Goal: Transaction & Acquisition: Purchase product/service

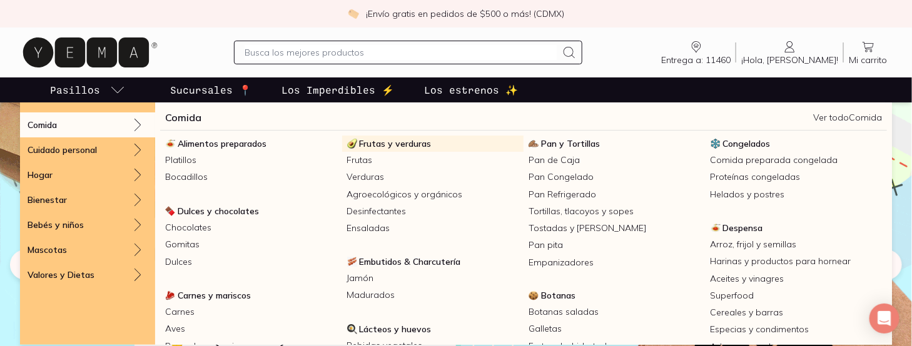
click at [375, 143] on span "Frutas y verduras" at bounding box center [396, 143] width 72 height 11
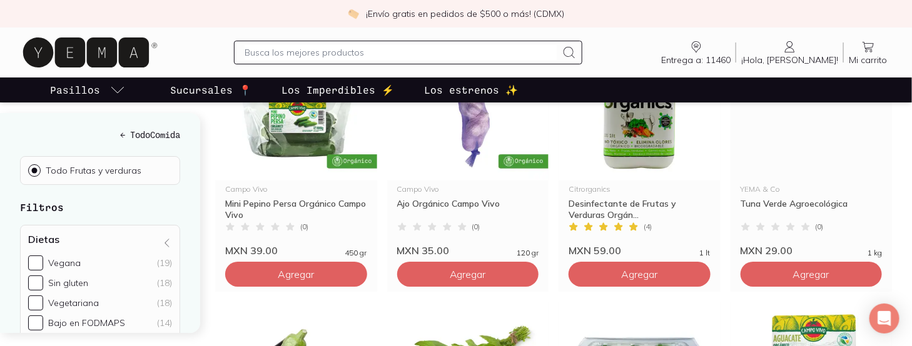
scroll to position [1632, 0]
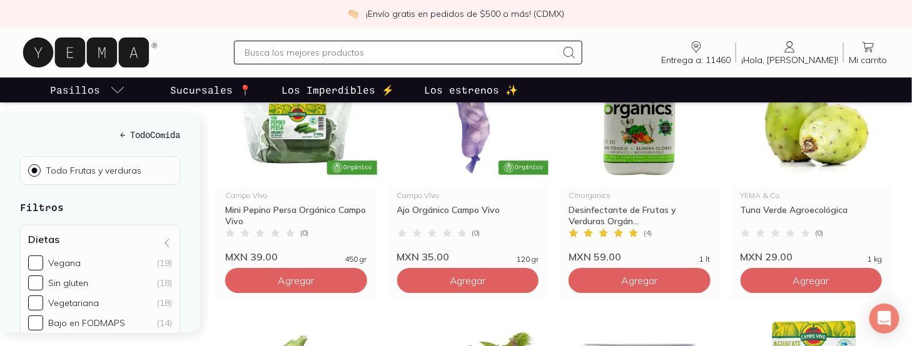
click at [822, 275] on span "Agregar" at bounding box center [811, 281] width 36 height 13
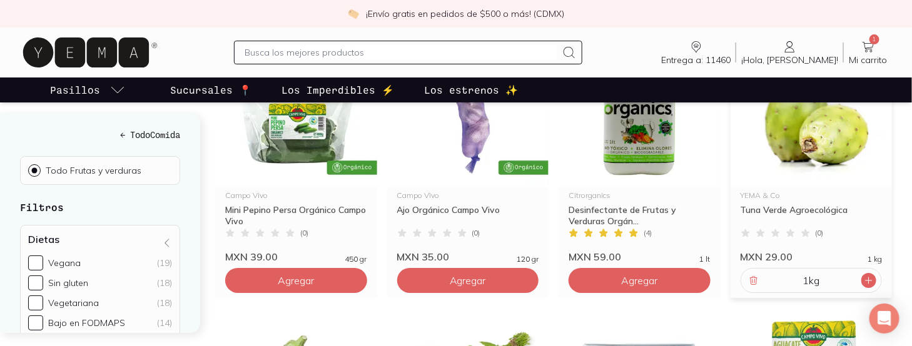
click at [870, 276] on icon at bounding box center [869, 281] width 10 height 10
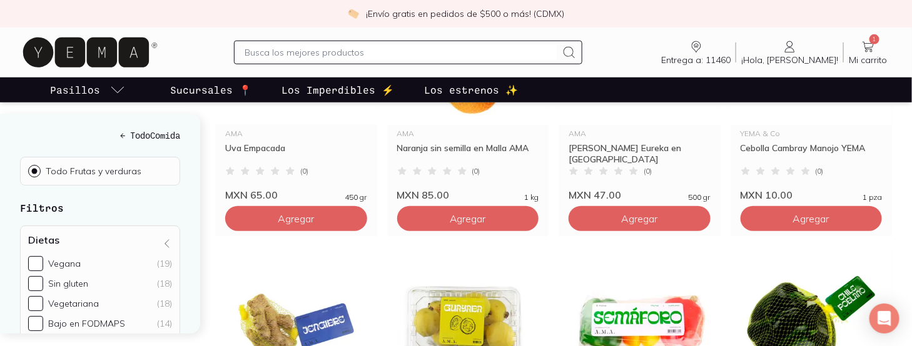
scroll to position [331, 0]
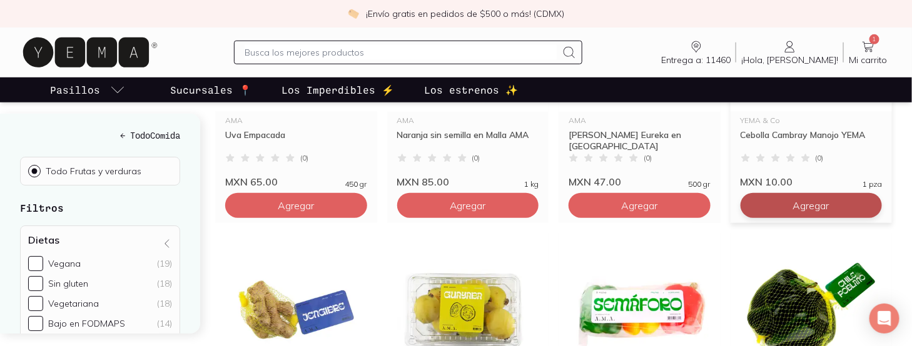
click at [799, 200] on span "Agregar" at bounding box center [811, 206] width 36 height 13
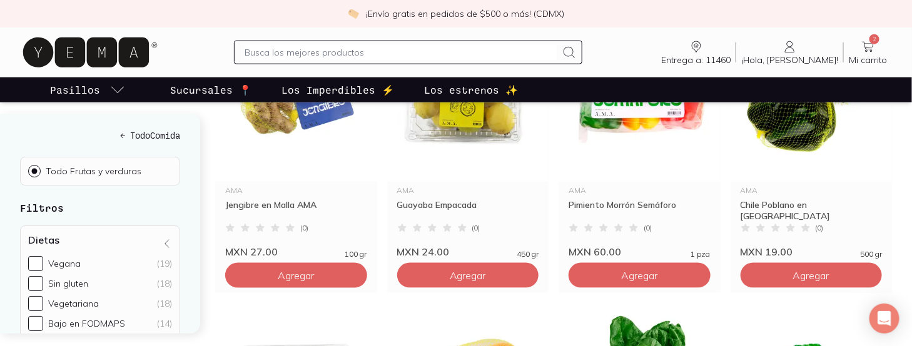
scroll to position [550, 0]
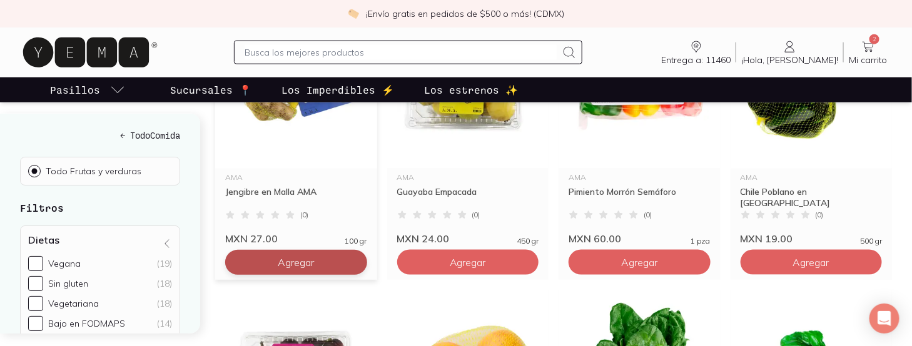
click at [303, 250] on button "Agregar" at bounding box center [296, 262] width 142 height 25
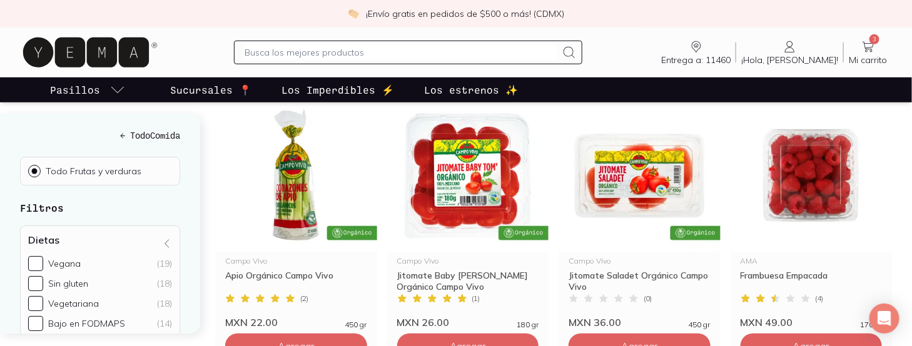
scroll to position [2162, 0]
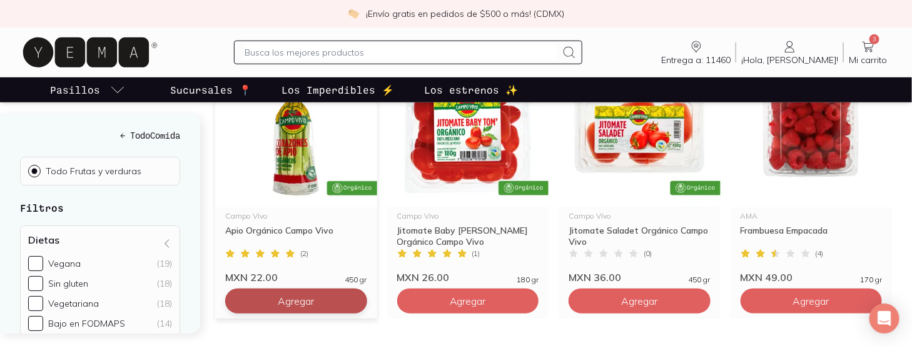
click at [300, 295] on span "Agregar" at bounding box center [296, 301] width 36 height 13
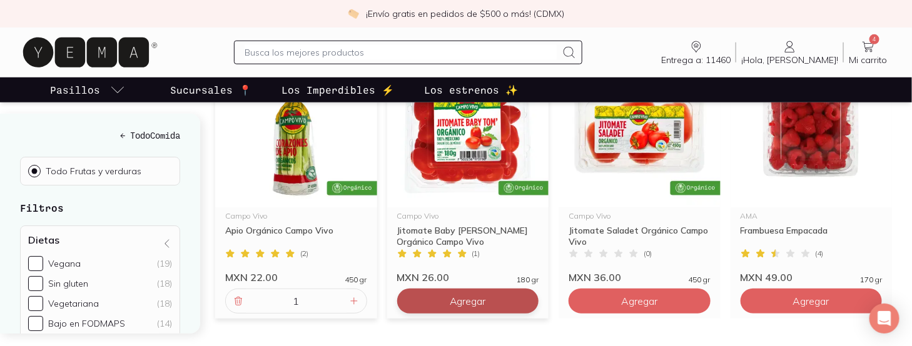
click at [474, 295] on span "Agregar" at bounding box center [468, 301] width 36 height 13
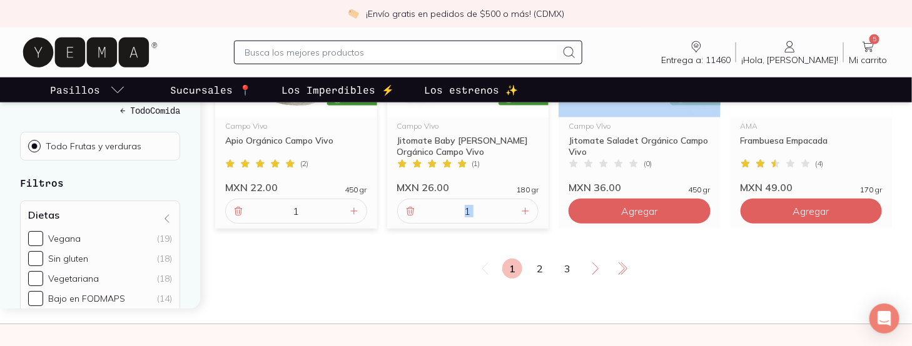
scroll to position [2285, 0]
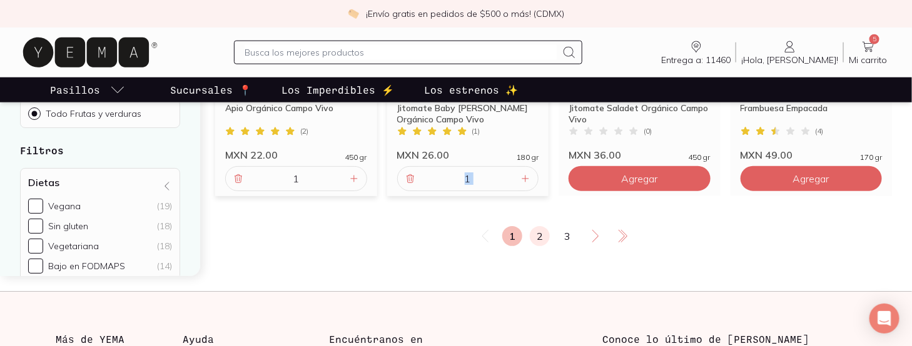
click at [542, 226] on link "2" at bounding box center [540, 236] width 20 height 20
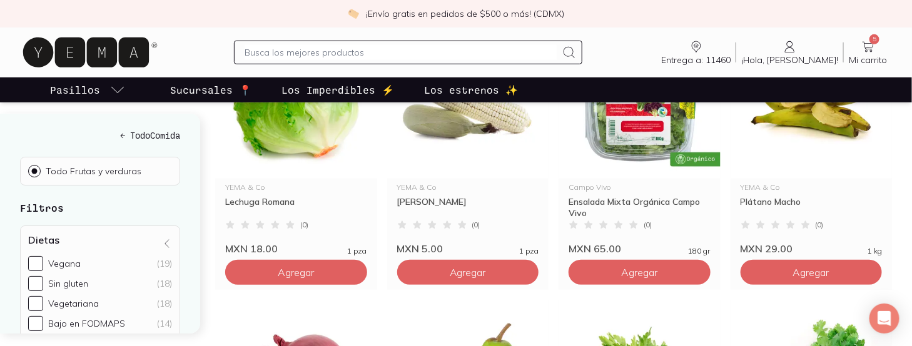
scroll to position [271, 0]
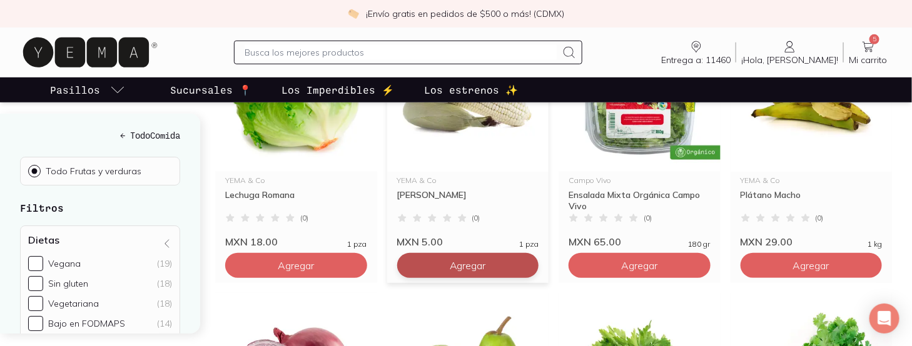
click at [459, 260] on span "Agregar" at bounding box center [468, 266] width 36 height 13
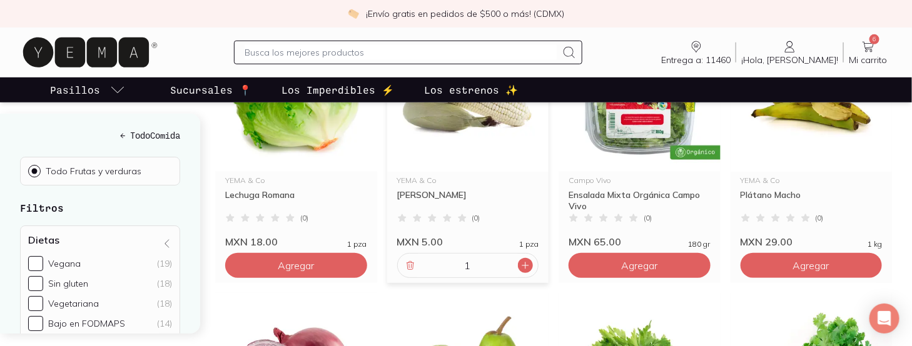
click at [526, 261] on icon at bounding box center [525, 266] width 10 height 10
type input "2"
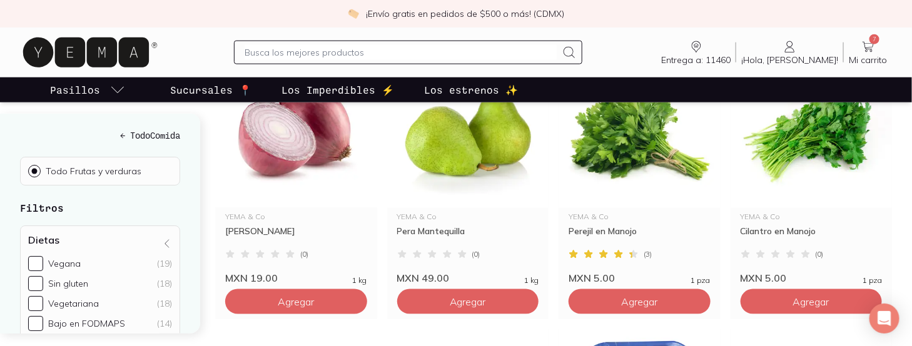
scroll to position [517, 0]
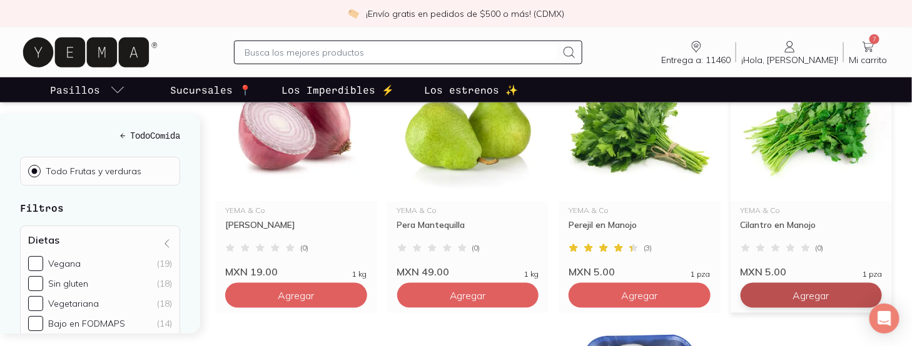
click at [798, 290] on span "Agregar" at bounding box center [811, 296] width 36 height 13
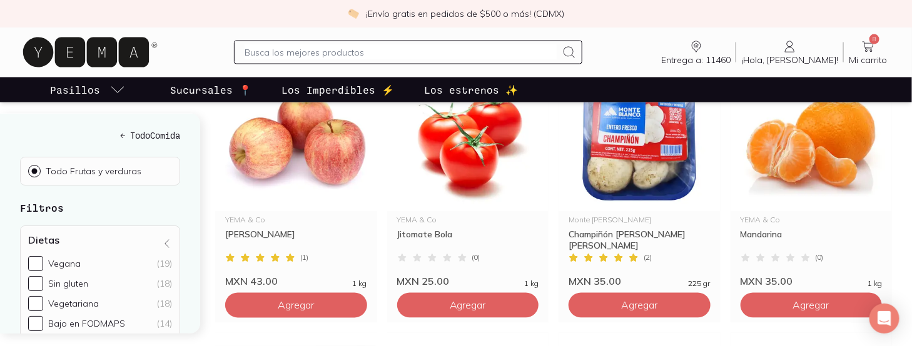
scroll to position [807, 0]
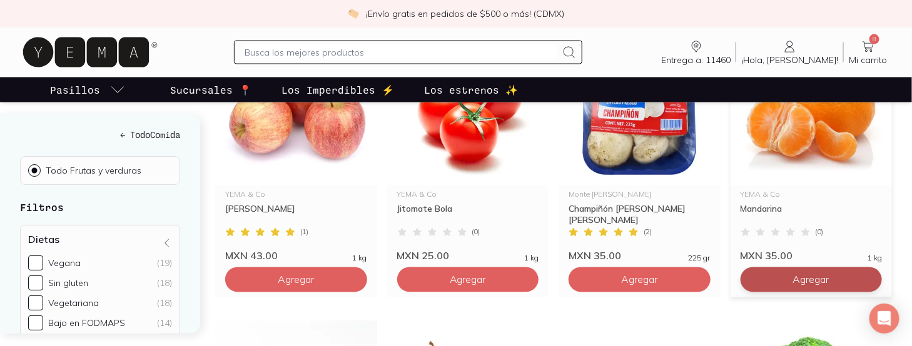
click at [813, 274] on span "Agregar" at bounding box center [811, 280] width 36 height 13
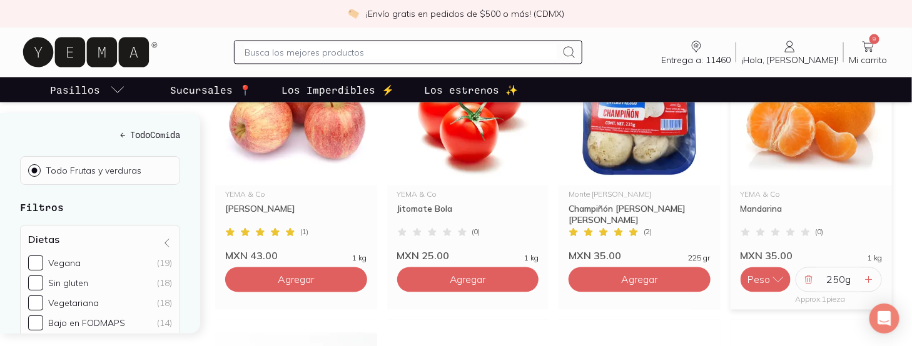
click at [764, 268] on button "Peso" at bounding box center [765, 280] width 50 height 25
click at [871, 275] on icon at bounding box center [869, 280] width 10 height 10
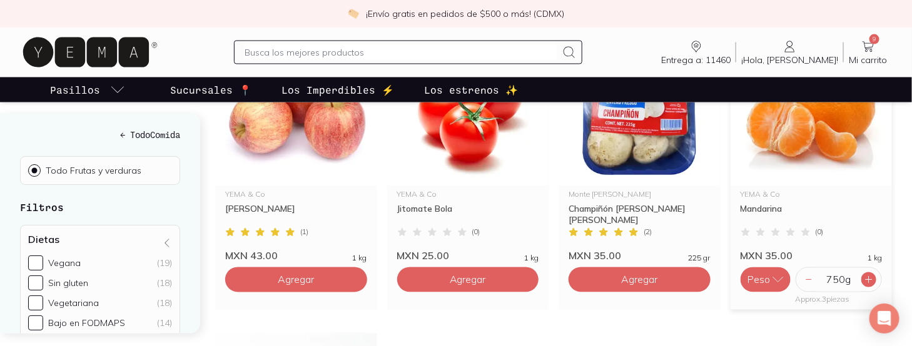
click at [871, 275] on icon at bounding box center [869, 280] width 10 height 10
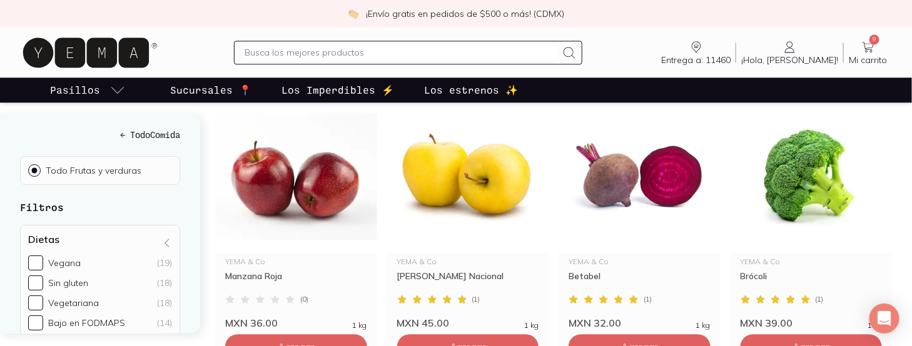
scroll to position [1048, 0]
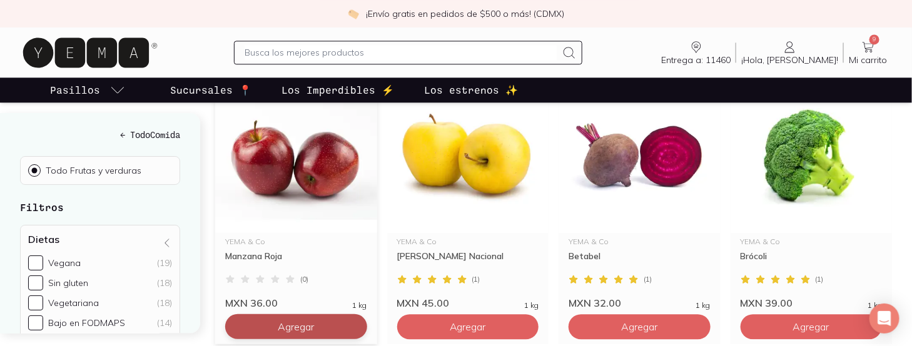
click at [321, 315] on button "Agregar" at bounding box center [296, 327] width 142 height 25
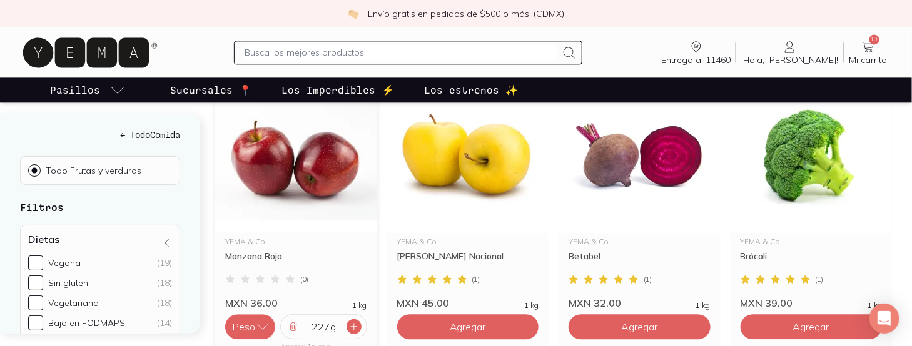
click at [353, 324] on icon at bounding box center [354, 327] width 6 height 6
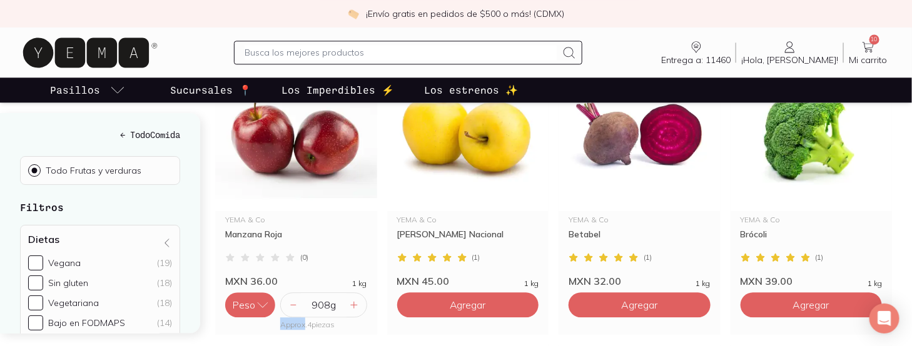
scroll to position [1057, 0]
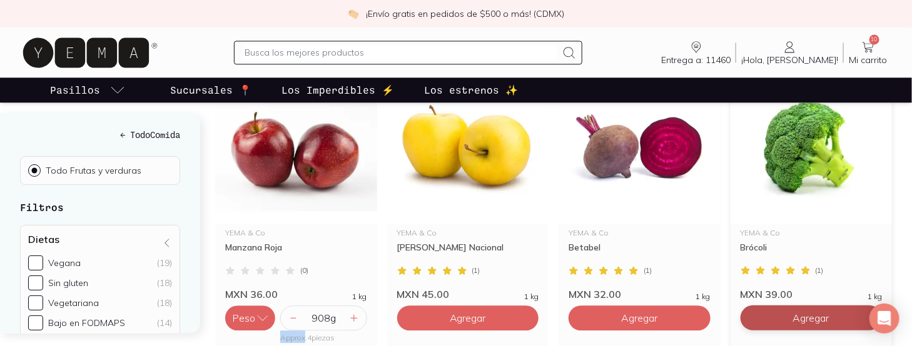
click at [807, 312] on span "Agregar" at bounding box center [811, 318] width 36 height 13
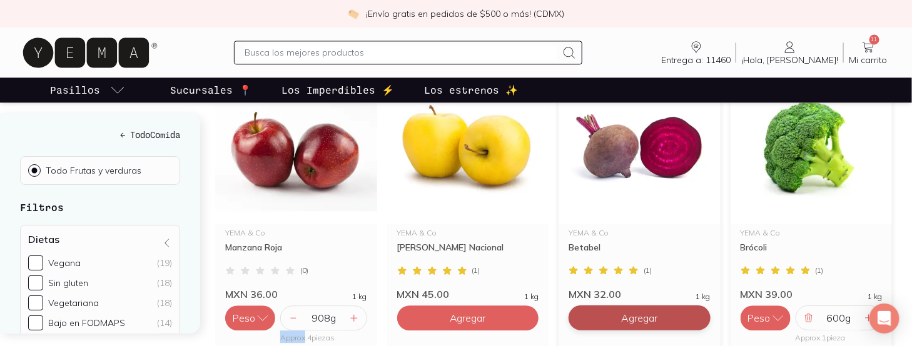
click at [632, 312] on span "Agregar" at bounding box center [639, 318] width 36 height 13
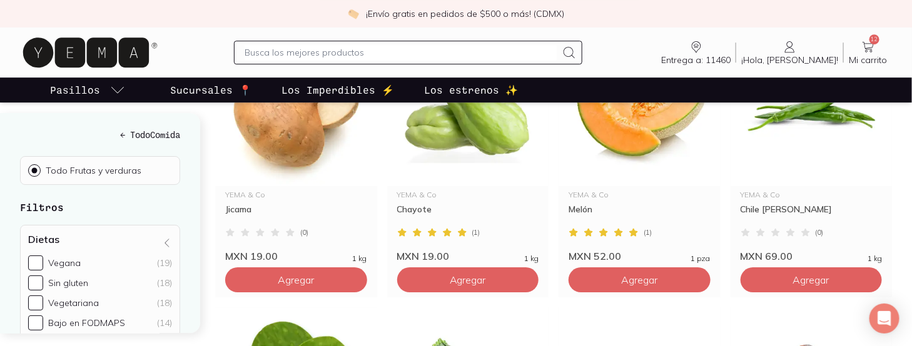
scroll to position [1397, 0]
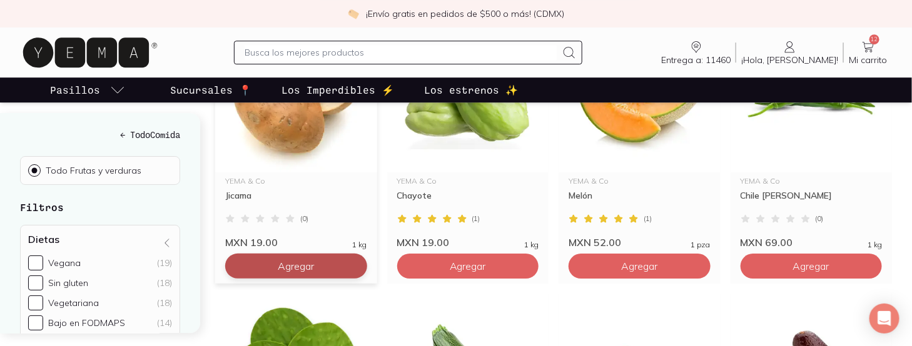
click at [300, 260] on span "Agregar" at bounding box center [296, 266] width 36 height 13
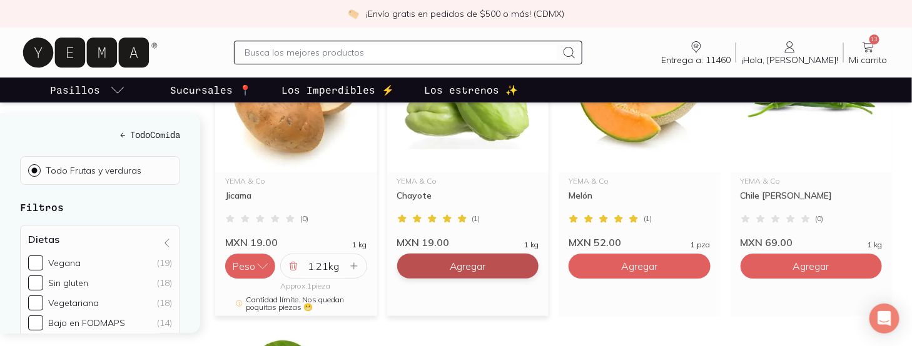
click at [476, 260] on span "Agregar" at bounding box center [468, 266] width 36 height 13
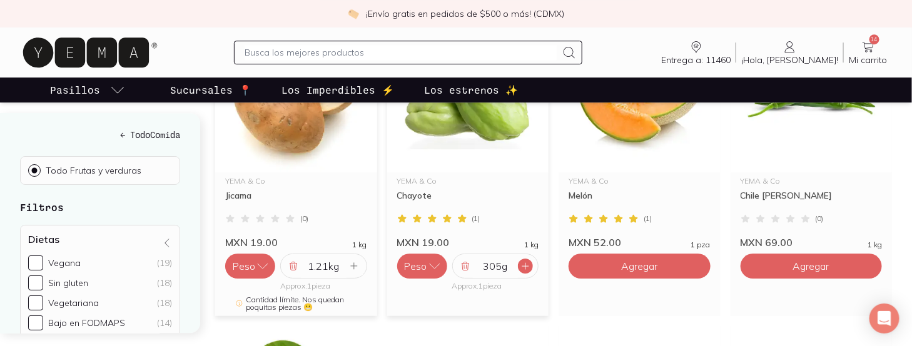
click at [525, 263] on icon at bounding box center [525, 266] width 6 height 6
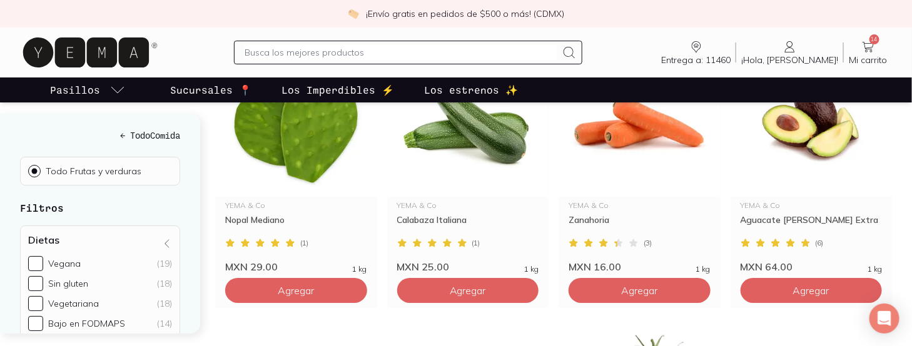
scroll to position [1700, 0]
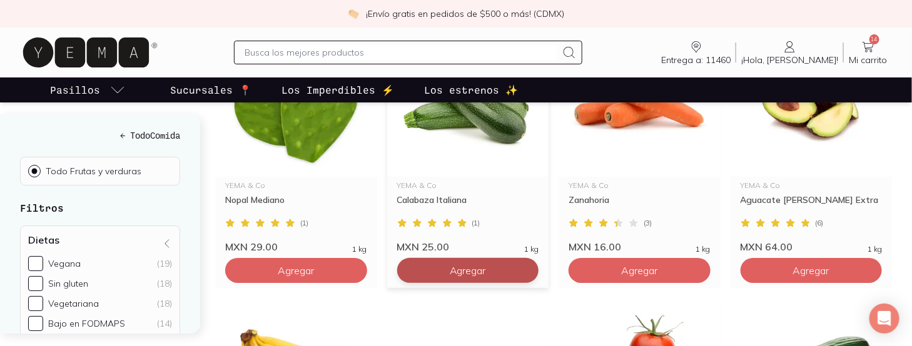
click at [467, 265] on span "Agregar" at bounding box center [468, 271] width 36 height 13
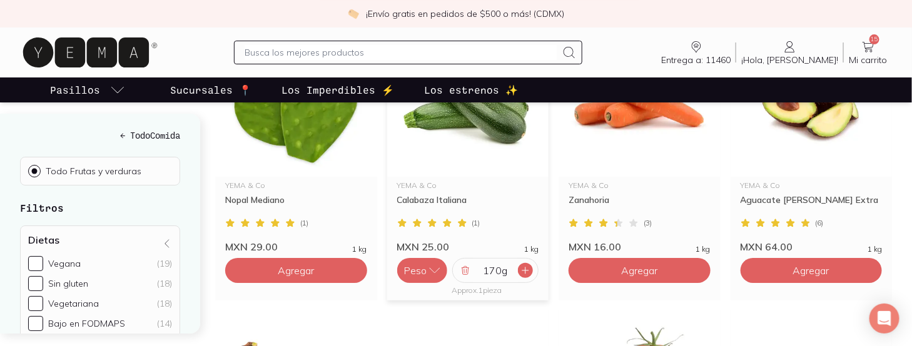
click at [525, 268] on icon at bounding box center [525, 271] width 6 height 6
click at [437, 258] on button "Peso" at bounding box center [422, 270] width 50 height 25
click at [427, 233] on button "Pieza" at bounding box center [422, 245] width 50 height 25
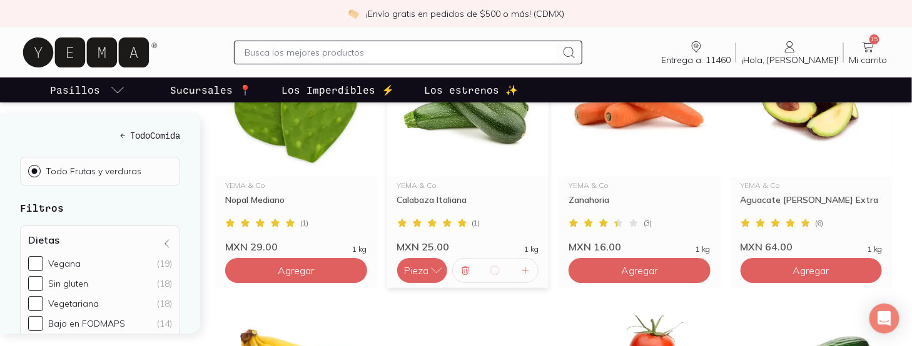
type input "4"
click at [436, 265] on icon "button" at bounding box center [436, 271] width 13 height 13
click at [420, 233] on button "Peso" at bounding box center [422, 245] width 50 height 25
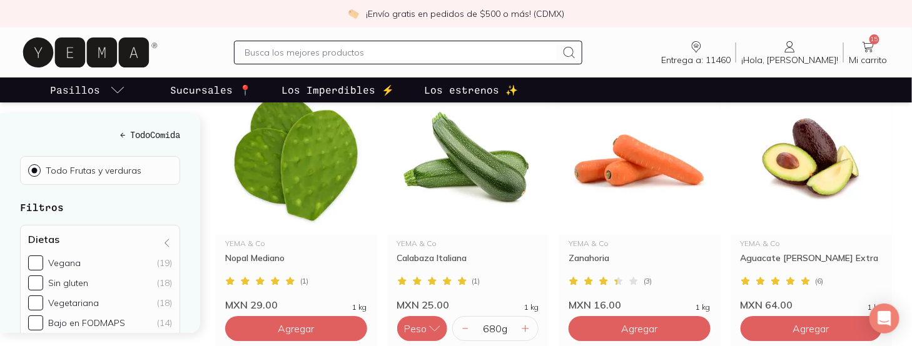
scroll to position [1662, 0]
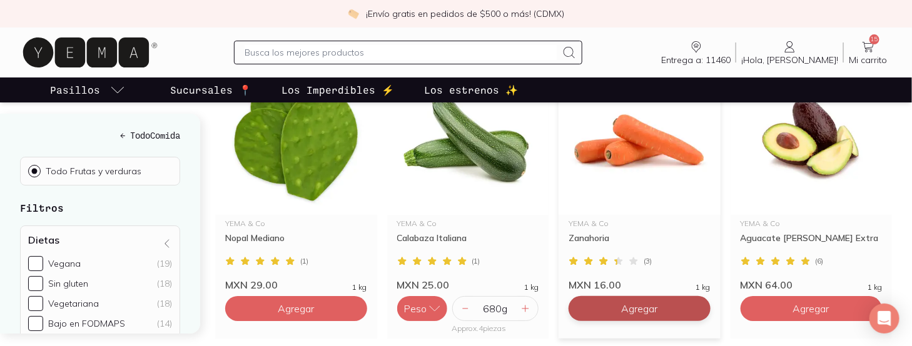
click at [644, 303] on span "Agregar" at bounding box center [639, 309] width 36 height 13
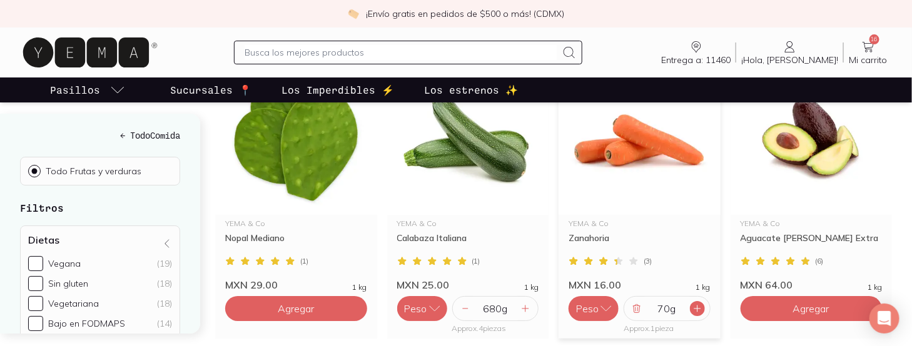
click at [695, 304] on icon at bounding box center [697, 309] width 10 height 10
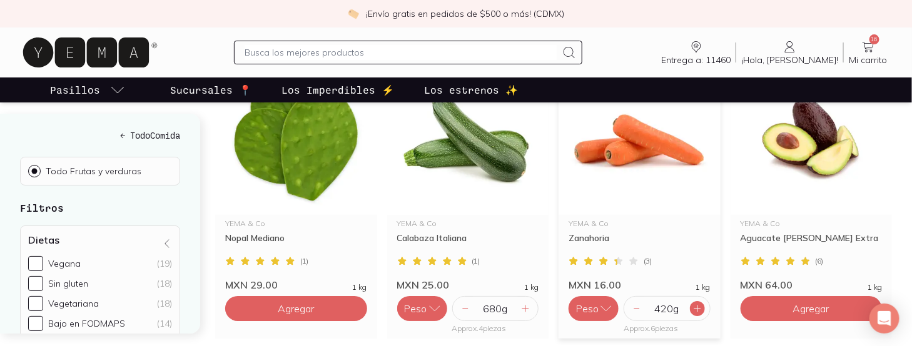
click at [695, 304] on icon at bounding box center [697, 309] width 10 height 10
click at [701, 304] on icon at bounding box center [697, 309] width 10 height 10
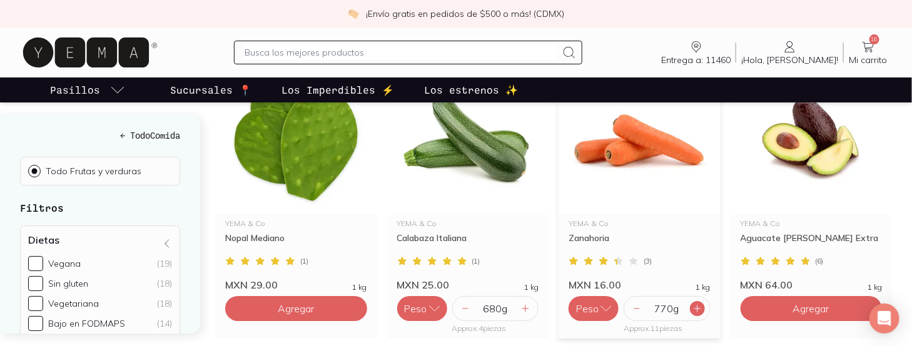
click at [701, 304] on icon at bounding box center [697, 309] width 10 height 10
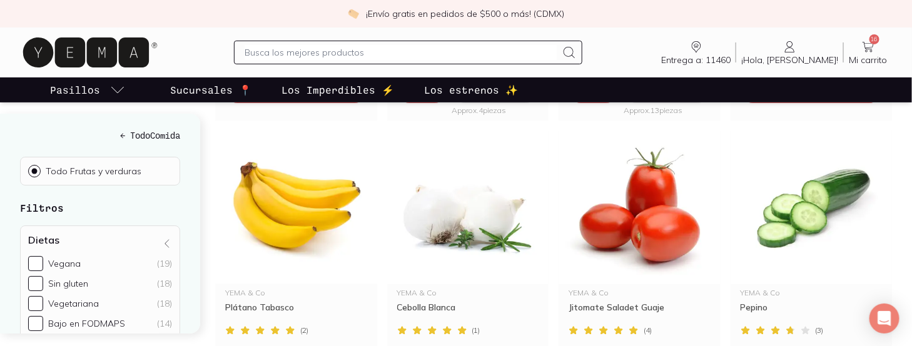
scroll to position [1920, 0]
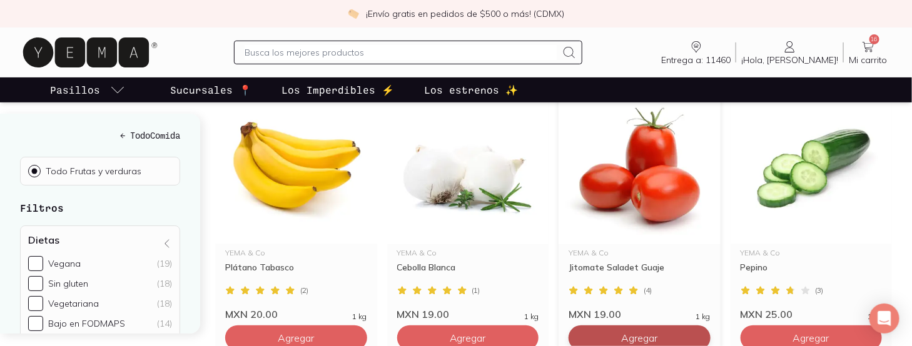
click at [637, 326] on button "Agregar" at bounding box center [640, 338] width 142 height 25
click at [692, 333] on icon at bounding box center [697, 338] width 10 height 10
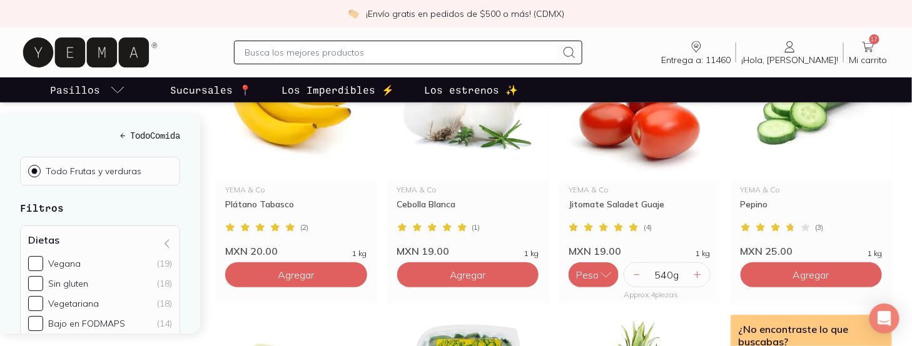
scroll to position [2030, 0]
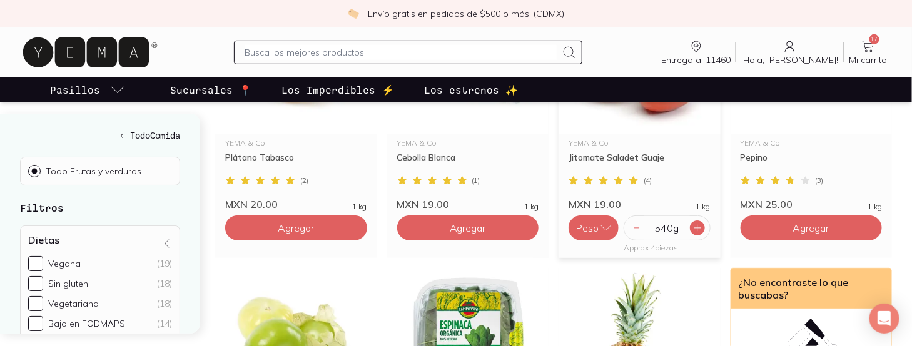
click at [702, 221] on div at bounding box center [697, 228] width 15 height 15
click at [702, 223] on icon at bounding box center [697, 228] width 10 height 10
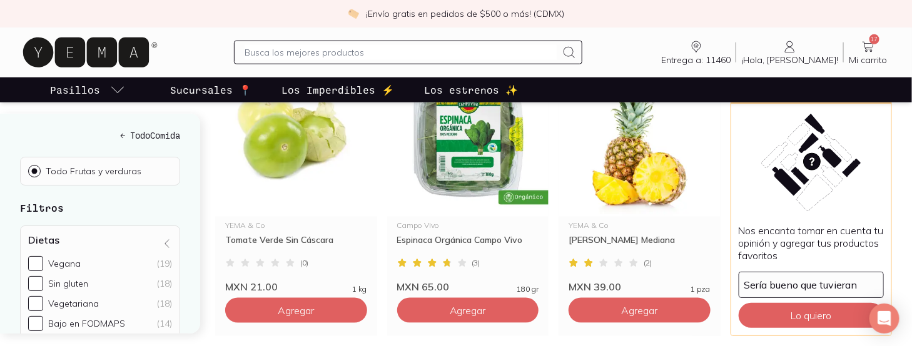
scroll to position [2275, 0]
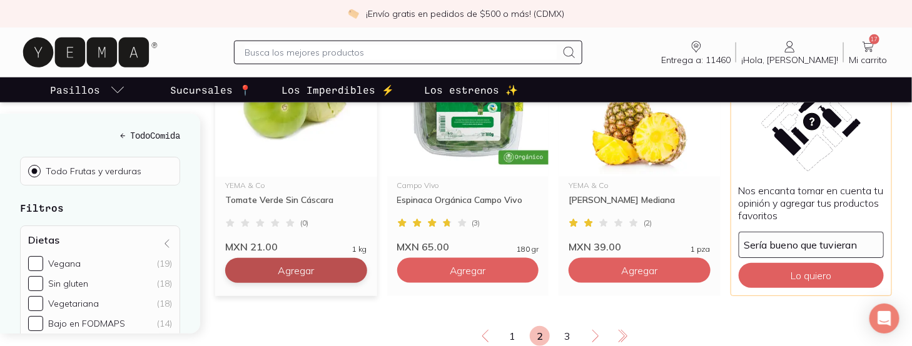
click at [312, 265] on span "Agregar" at bounding box center [296, 271] width 36 height 13
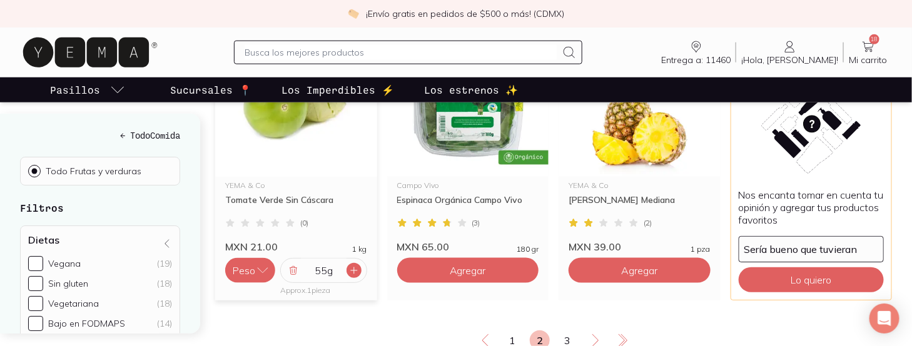
click at [352, 266] on icon at bounding box center [354, 271] width 10 height 10
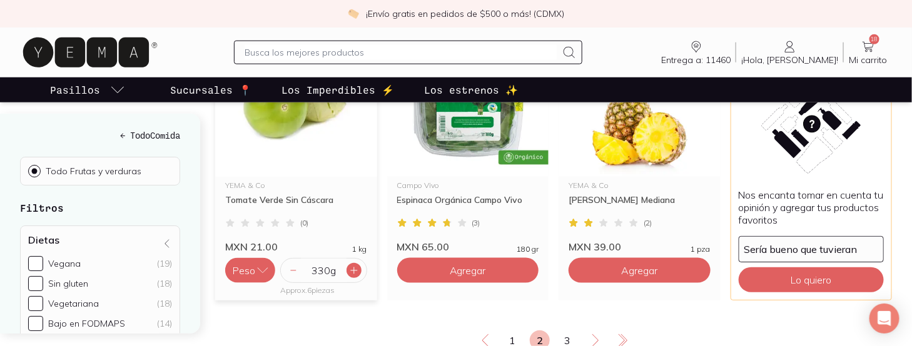
click at [352, 266] on icon at bounding box center [354, 271] width 10 height 10
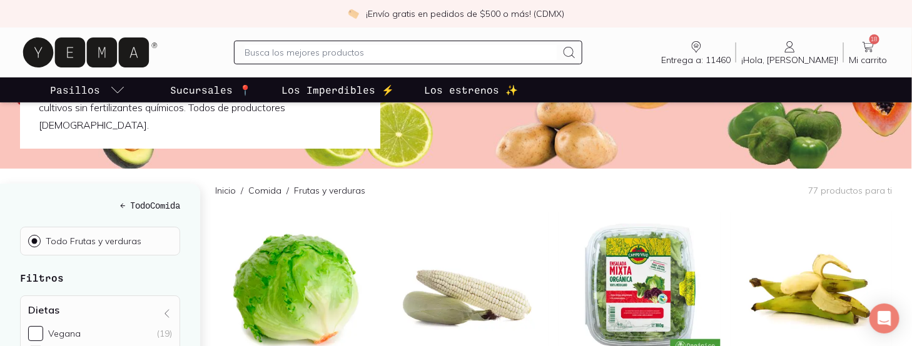
scroll to position [0, 0]
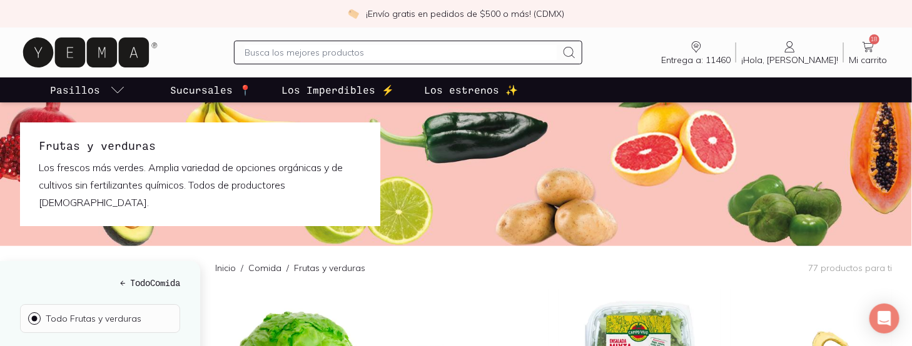
click at [871, 54] on span "Mi carrito" at bounding box center [868, 59] width 38 height 11
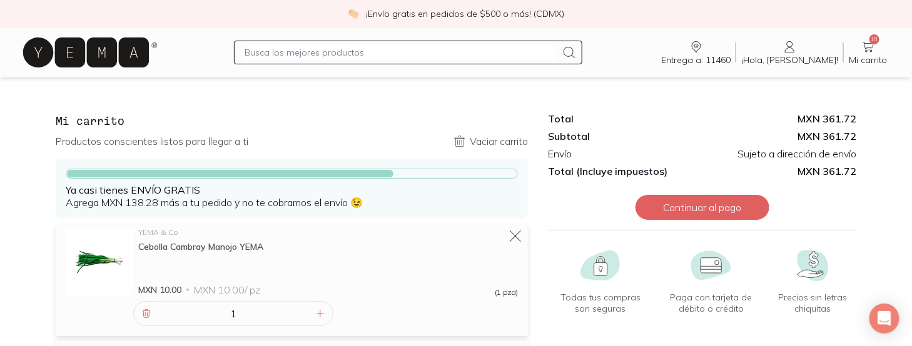
click at [49, 44] on icon at bounding box center [86, 53] width 126 height 30
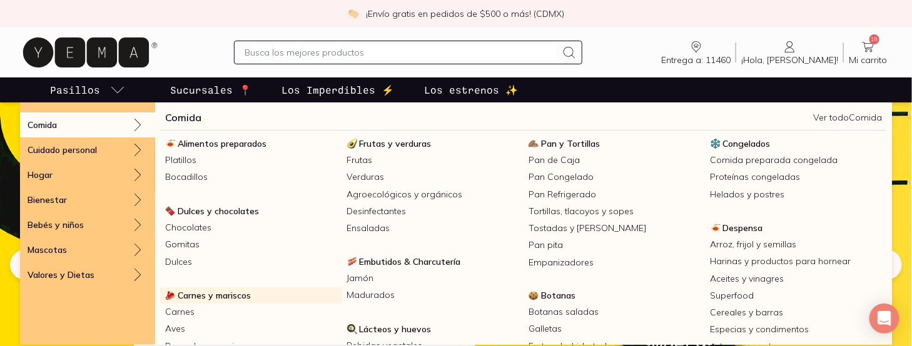
click at [201, 296] on span "Carnes y mariscos" at bounding box center [214, 295] width 73 height 11
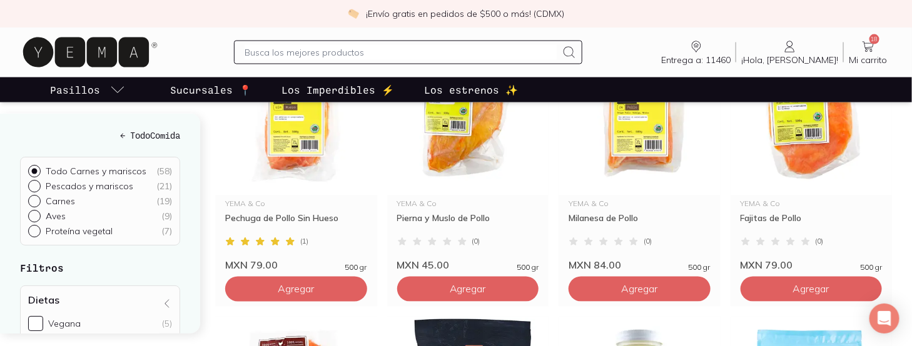
scroll to position [782, 0]
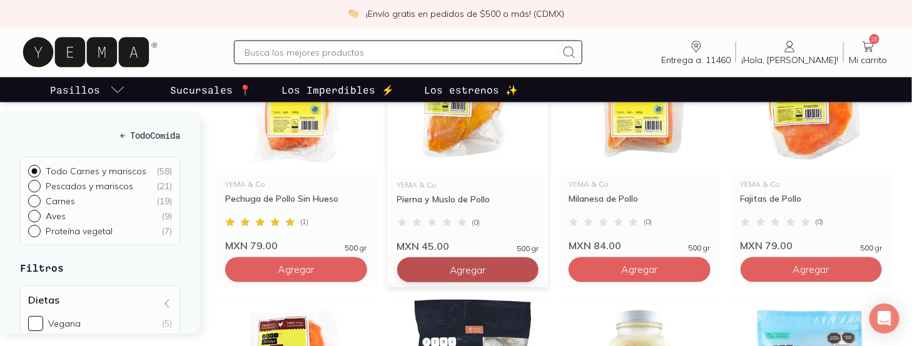
click at [486, 269] on span "Agregar" at bounding box center [468, 270] width 36 height 13
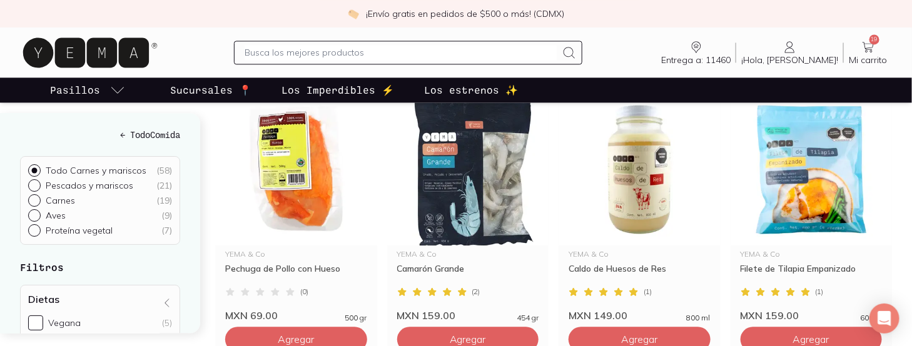
scroll to position [995, 0]
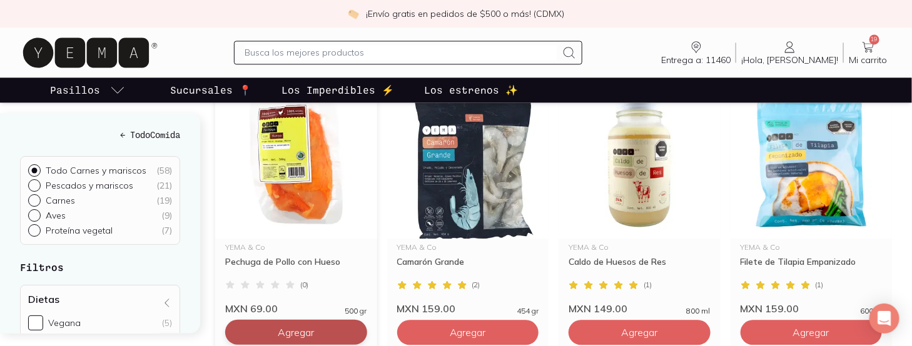
click at [296, 337] on button "Agregar" at bounding box center [296, 332] width 142 height 25
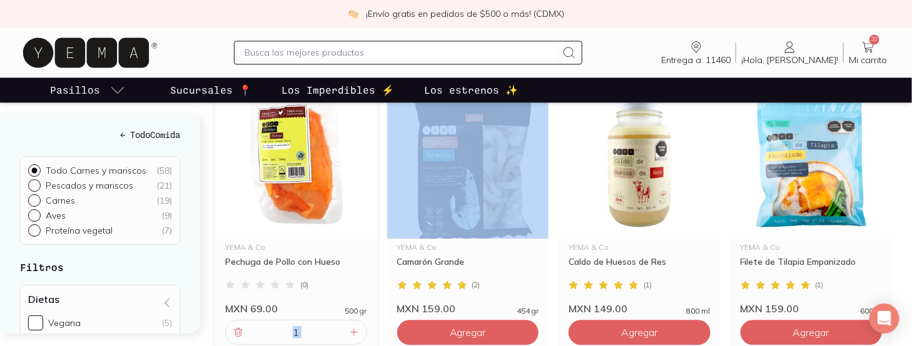
click at [869, 57] on span "Mi carrito" at bounding box center [868, 59] width 38 height 11
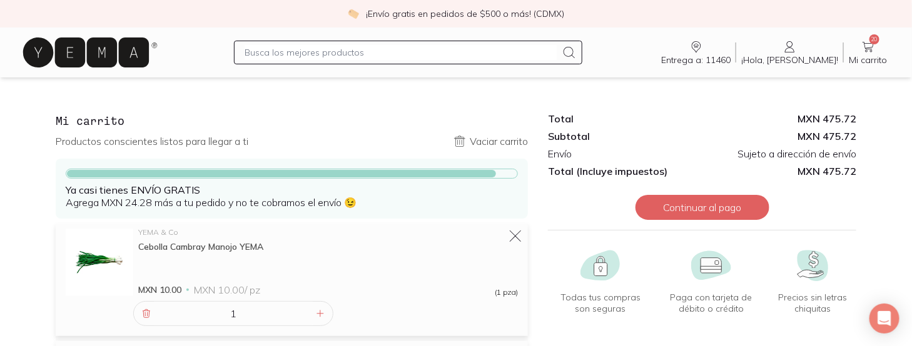
click at [103, 57] on icon at bounding box center [86, 53] width 126 height 30
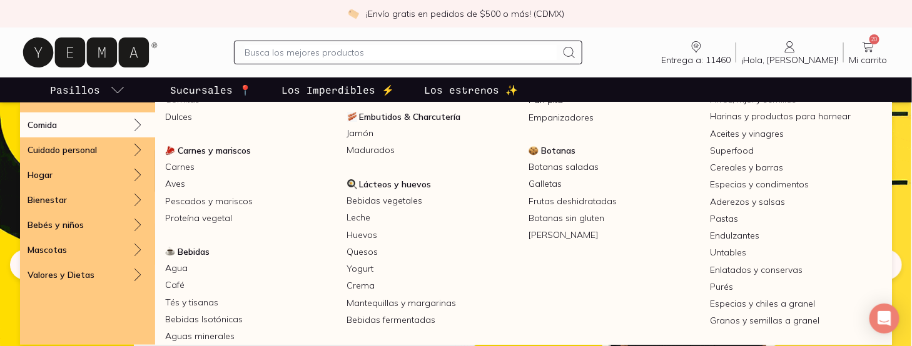
scroll to position [125, 0]
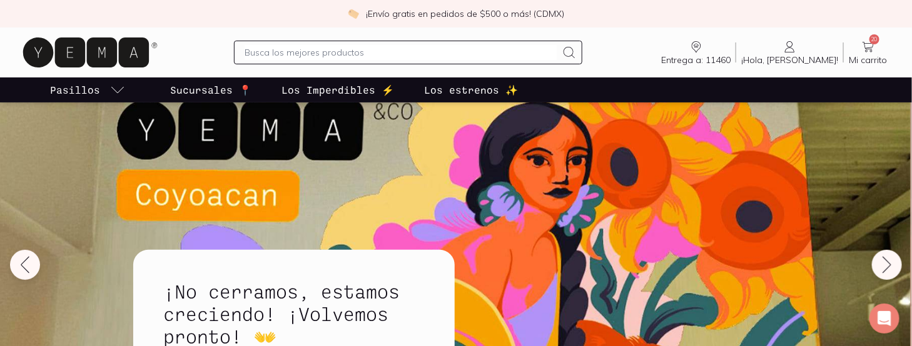
click at [866, 46] on icon at bounding box center [868, 46] width 15 height 15
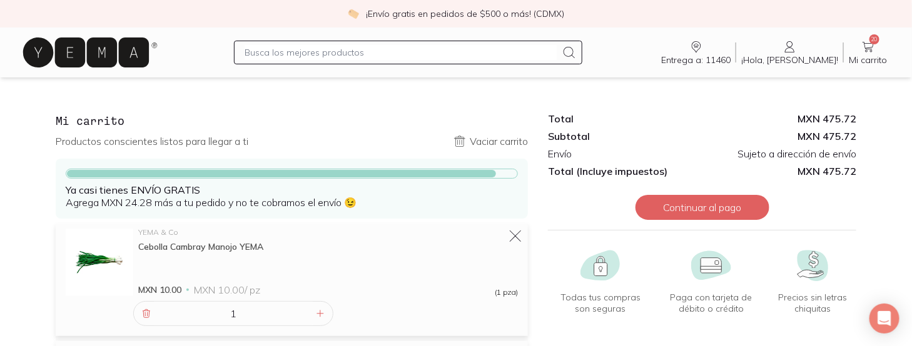
click at [488, 143] on p "Vaciar carrito" at bounding box center [499, 141] width 58 height 13
